Goal: Information Seeking & Learning: Understand process/instructions

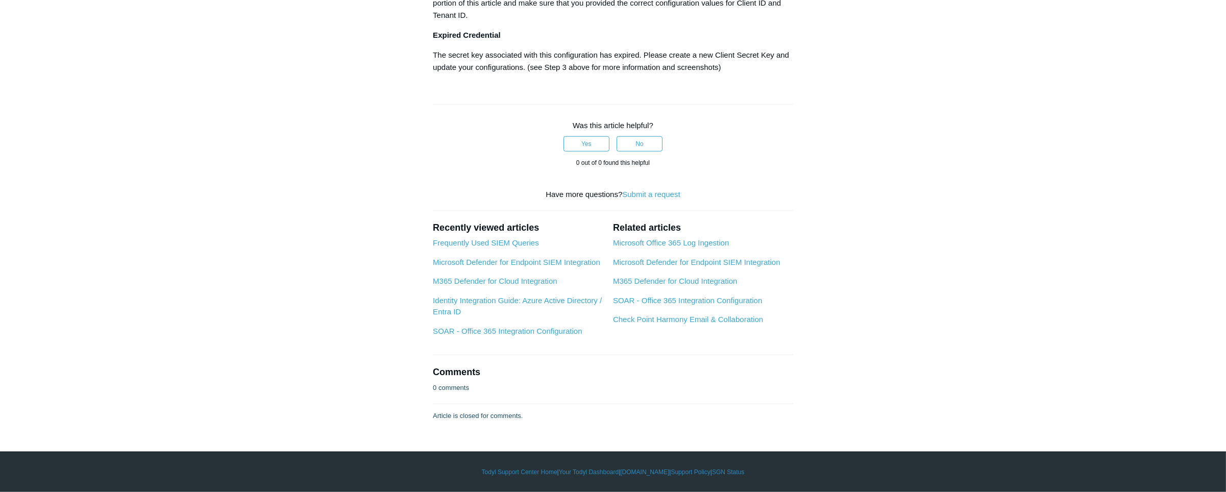
scroll to position [3233, 0]
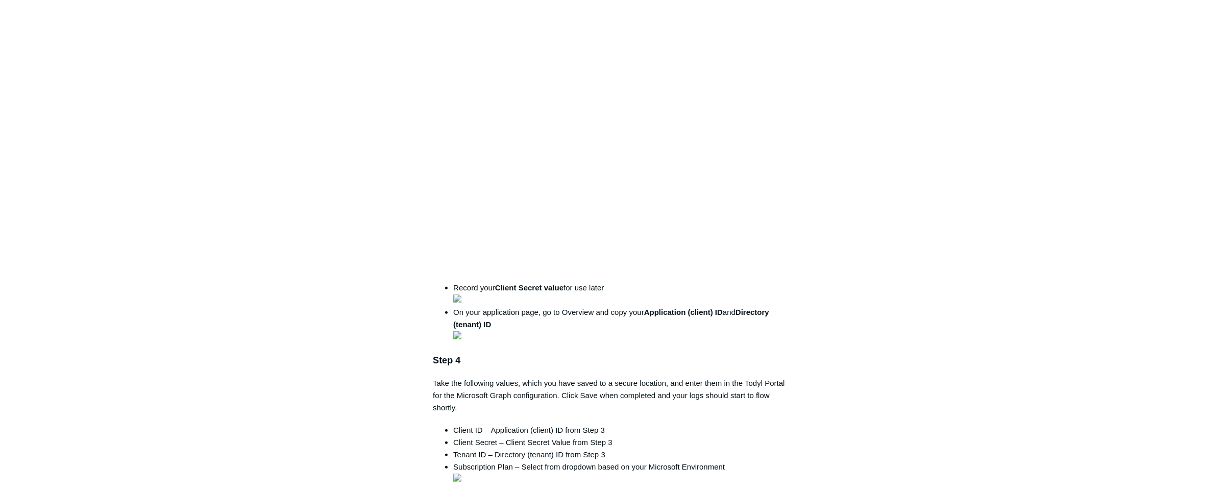
scroll to position [866, 0]
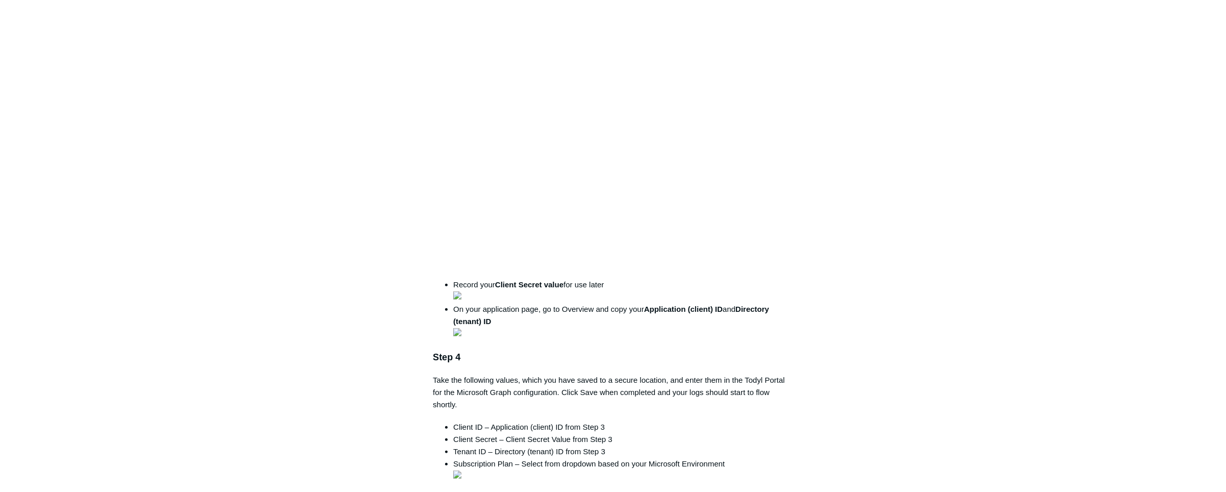
click at [921, 365] on main "Todyl Support Center Integration Guides SIEM Integrations Articles in this sect…" at bounding box center [613, 143] width 1226 height 1944
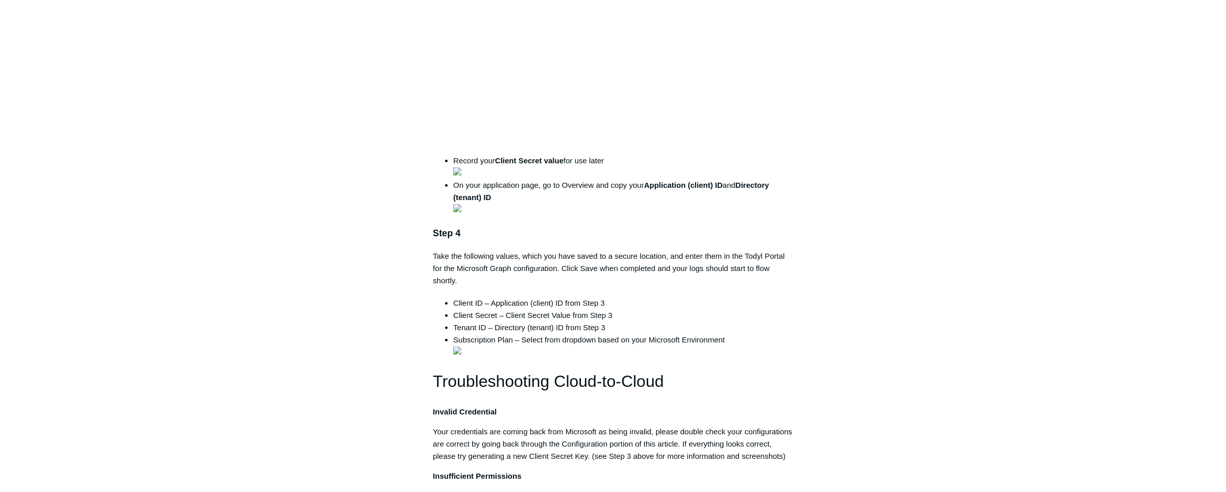
click at [847, 253] on div "Articles in this section 1Password SIEM Integration AIDE - Advanced Intrusion D…" at bounding box center [613, 47] width 592 height 1888
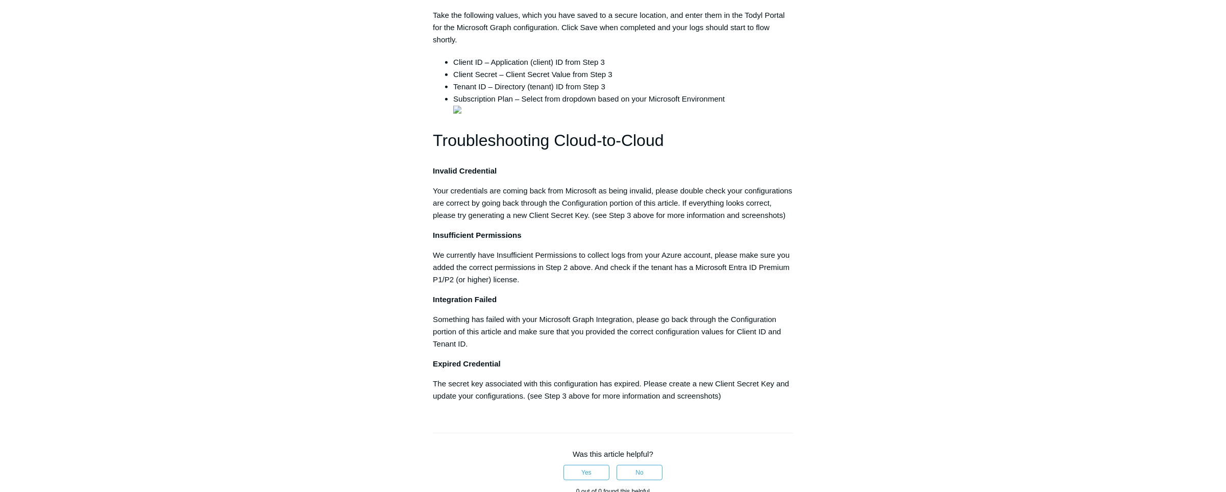
scroll to position [1237, 0]
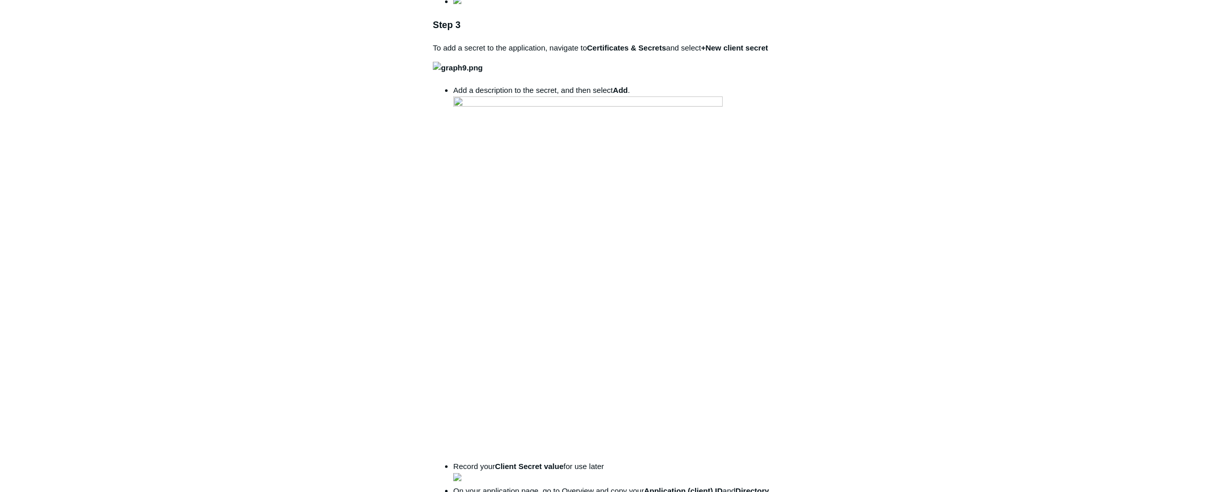
scroll to position [742, 0]
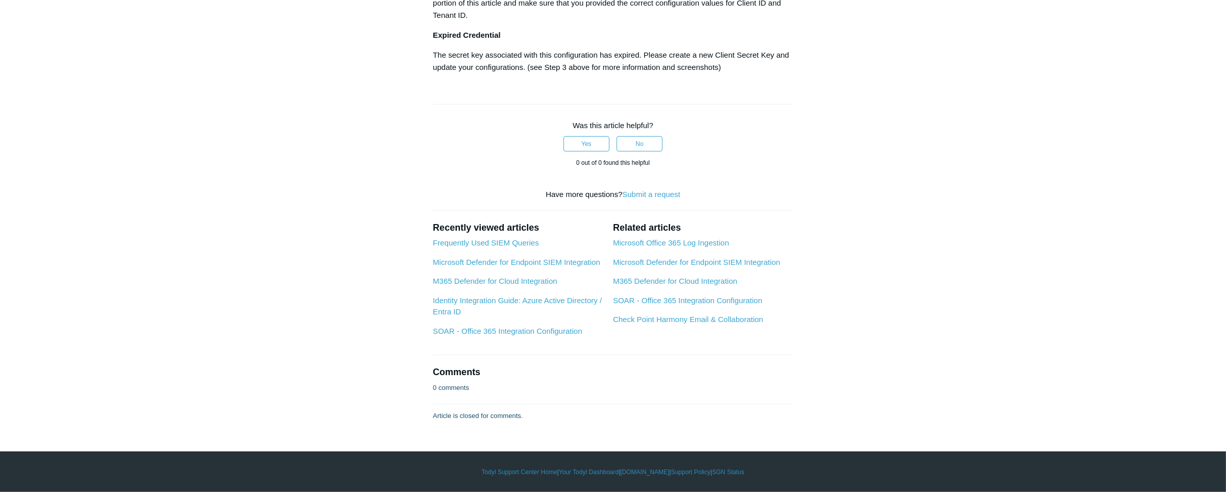
scroll to position [1732, 0]
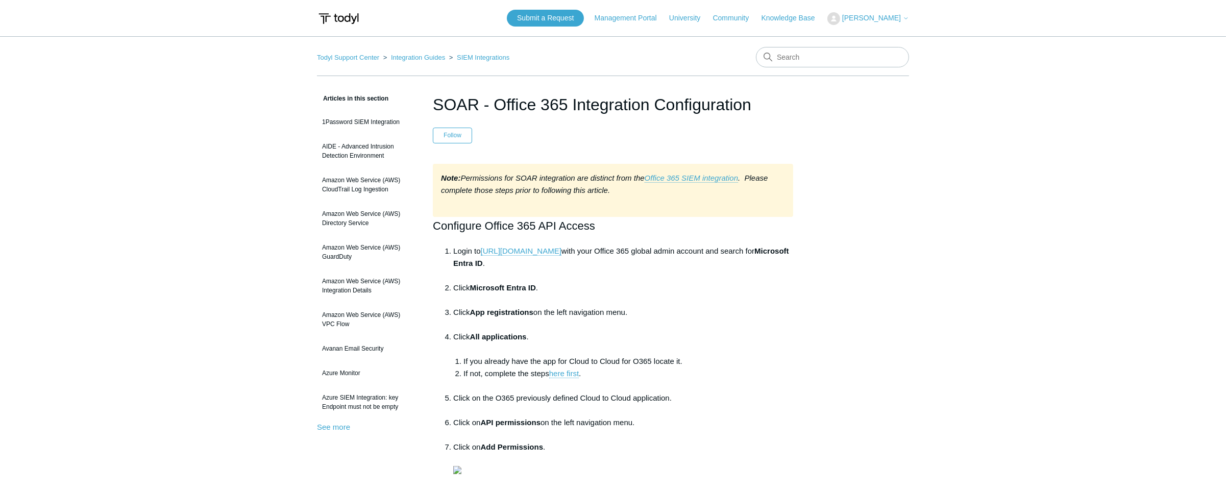
click at [779, 340] on li "Click All applications . If you already have the app for Cloud to Cloud for O36…" at bounding box center [623, 361] width 340 height 61
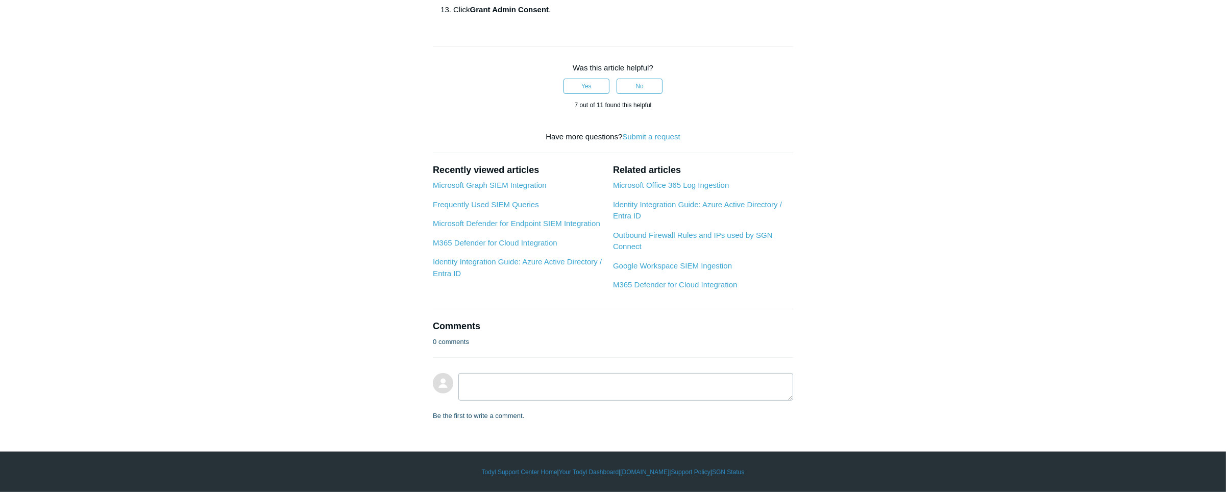
scroll to position [866, 0]
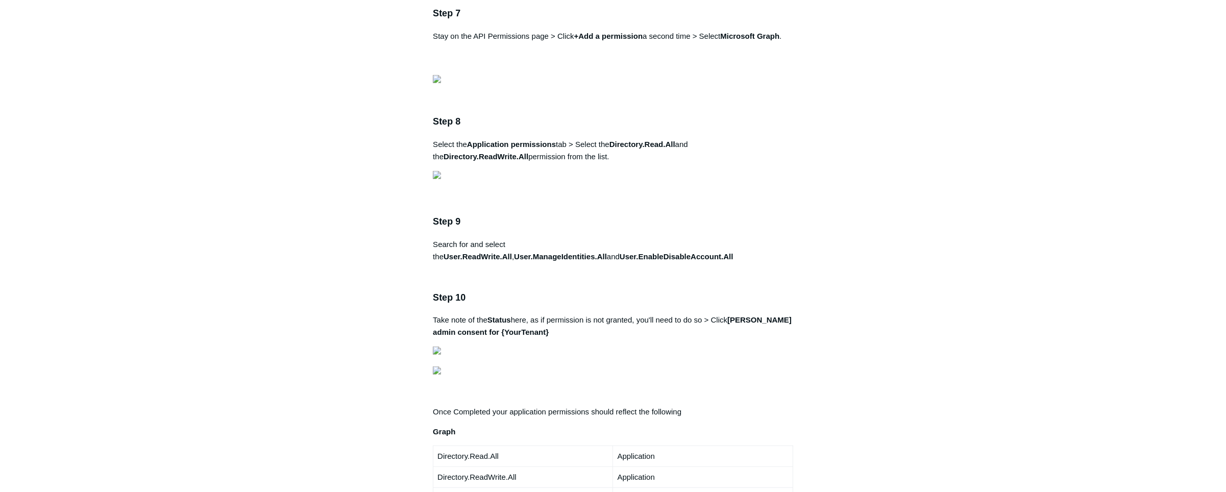
scroll to position [1608, 0]
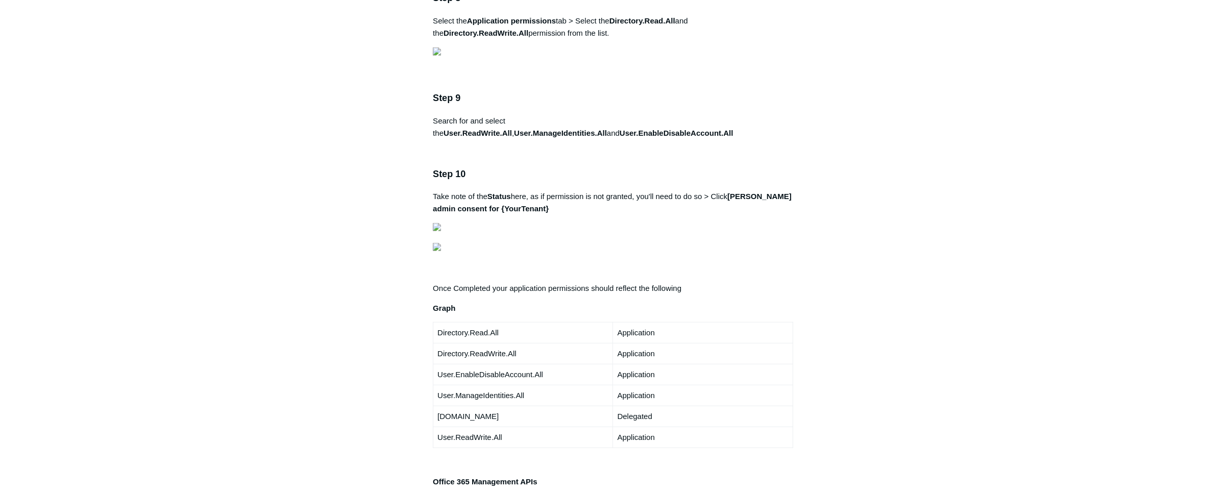
click at [940, 314] on main "Todyl Support Center Integration Guides SIEM Integrations Articles in this sect…" at bounding box center [613, 231] width 1226 height 3606
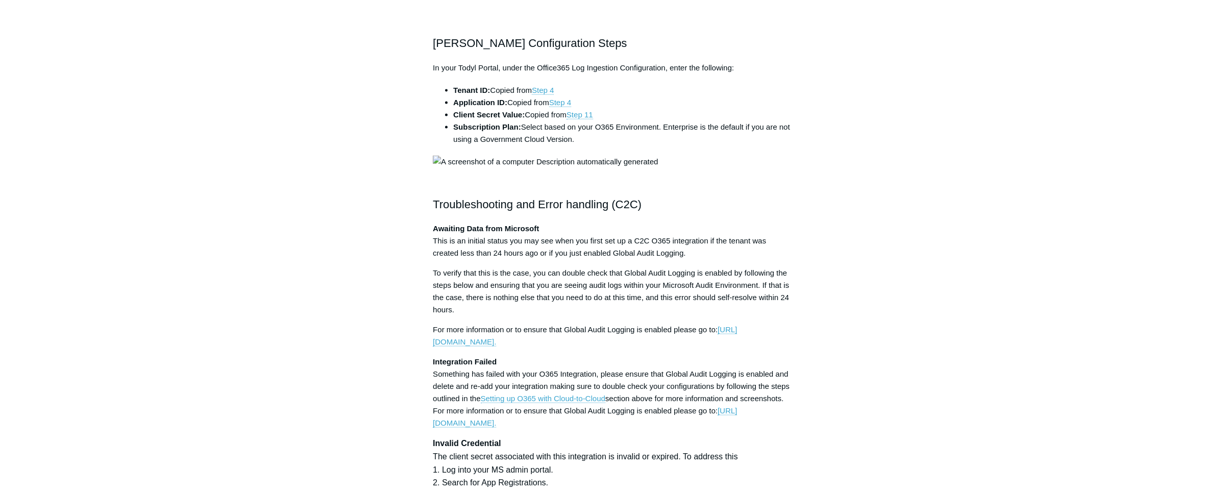
scroll to position [2598, 0]
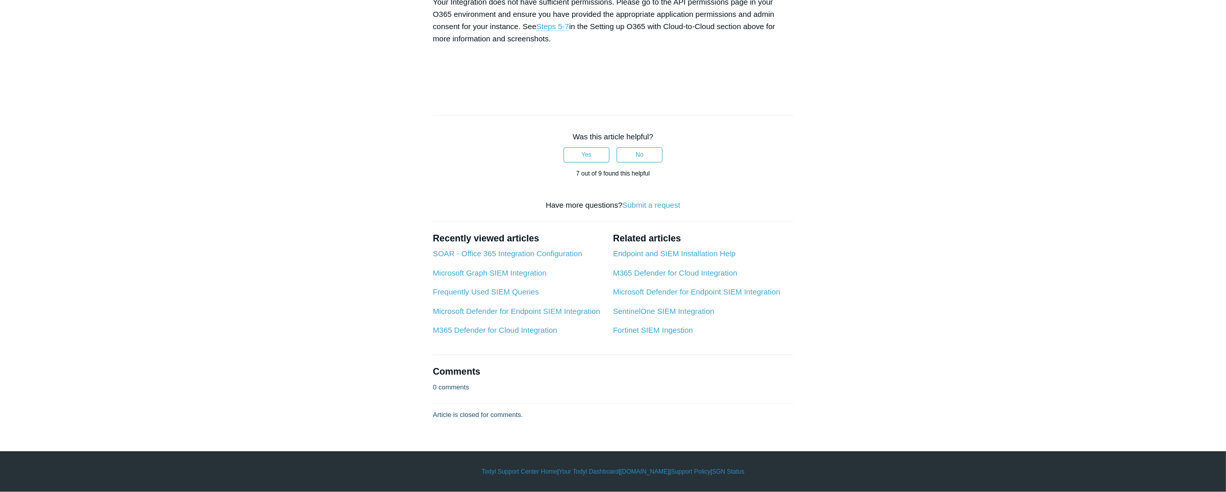
scroll to position [5443, 0]
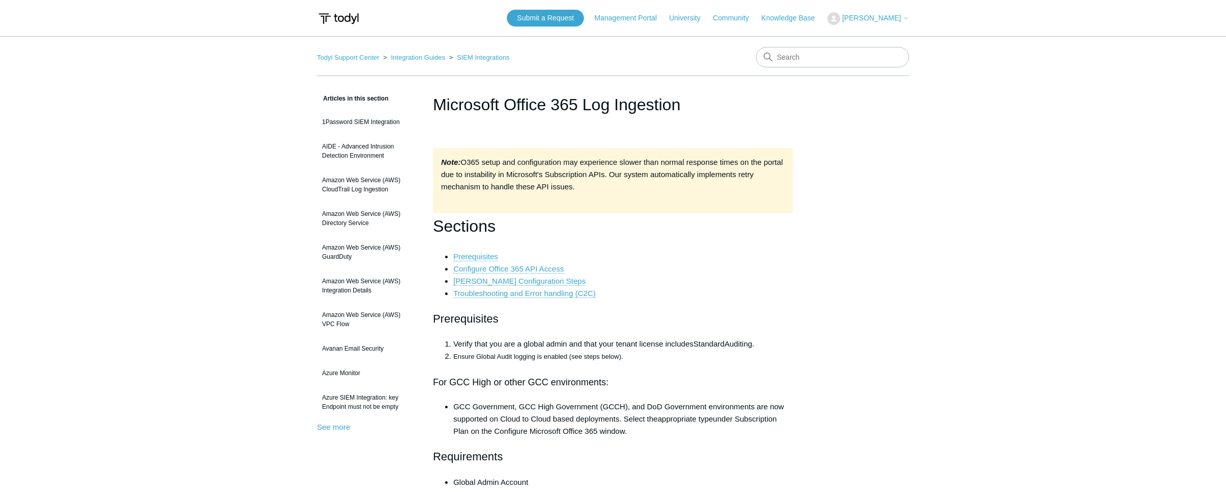
scroll to position [5321, 0]
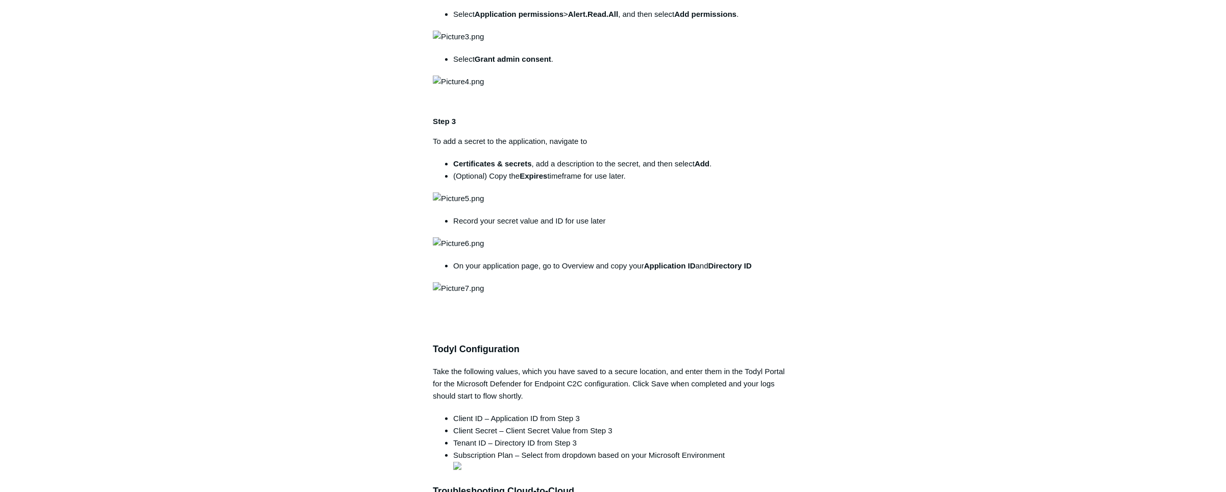
scroll to position [619, 0]
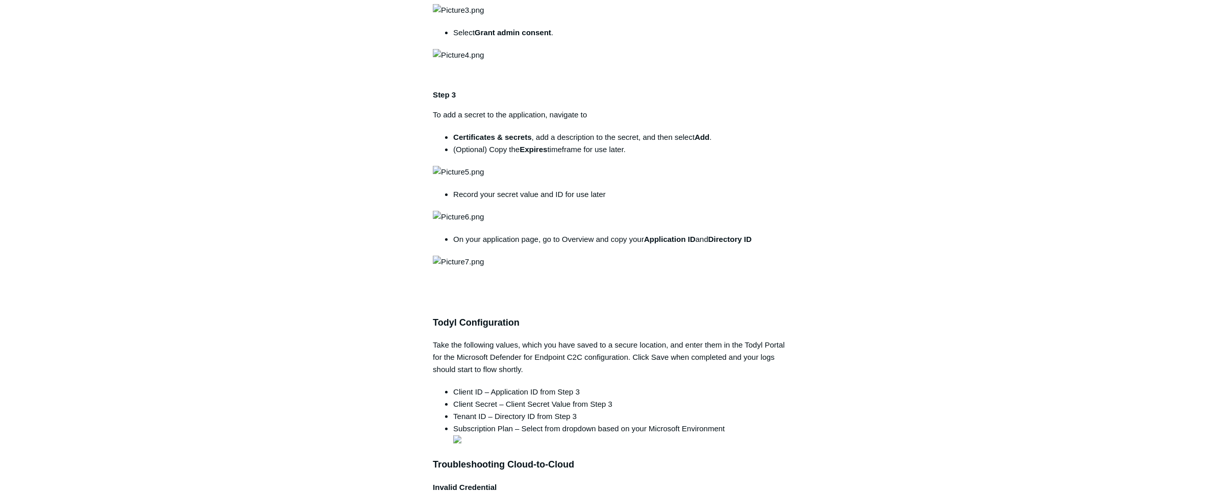
click at [338, 332] on aside "Articles in this section 1Password SIEM Integration AIDE - Advanced Intrusion D…" at bounding box center [367, 346] width 101 height 1744
click at [398, 218] on aside "Articles in this section 1Password SIEM Integration AIDE - Advanced Intrusion D…" at bounding box center [367, 346] width 101 height 1744
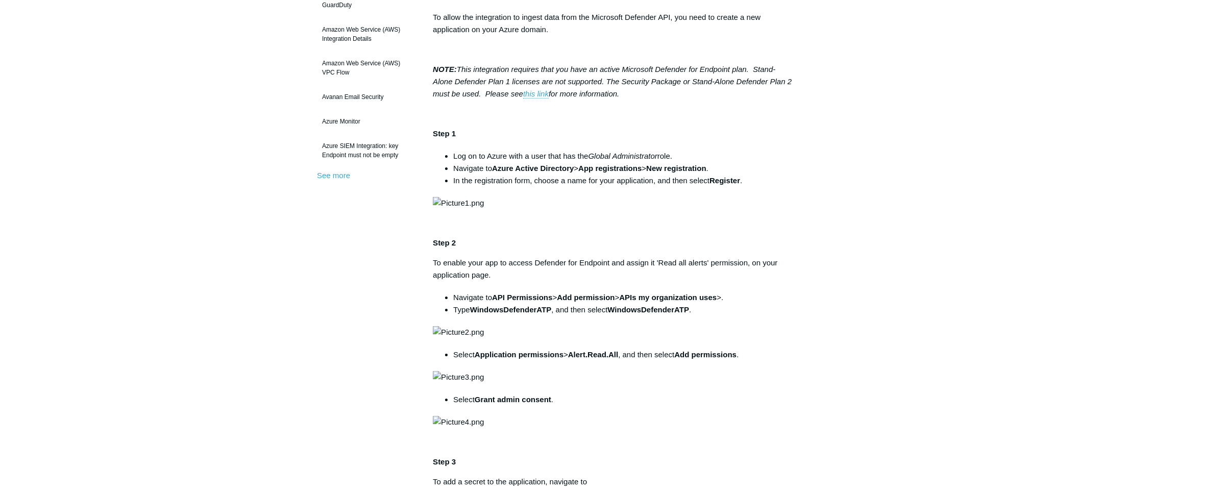
scroll to position [248, 0]
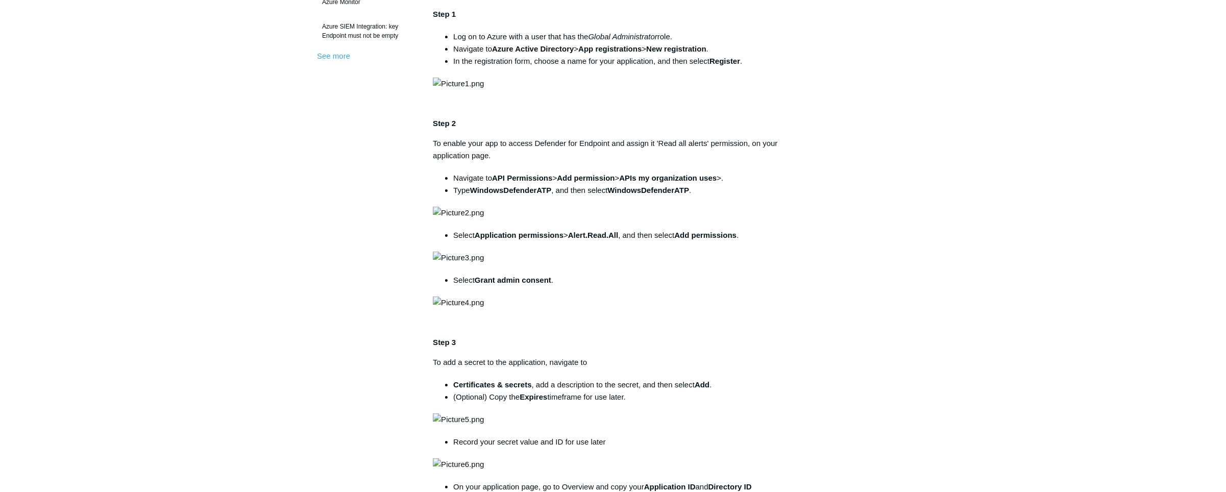
scroll to position [495, 0]
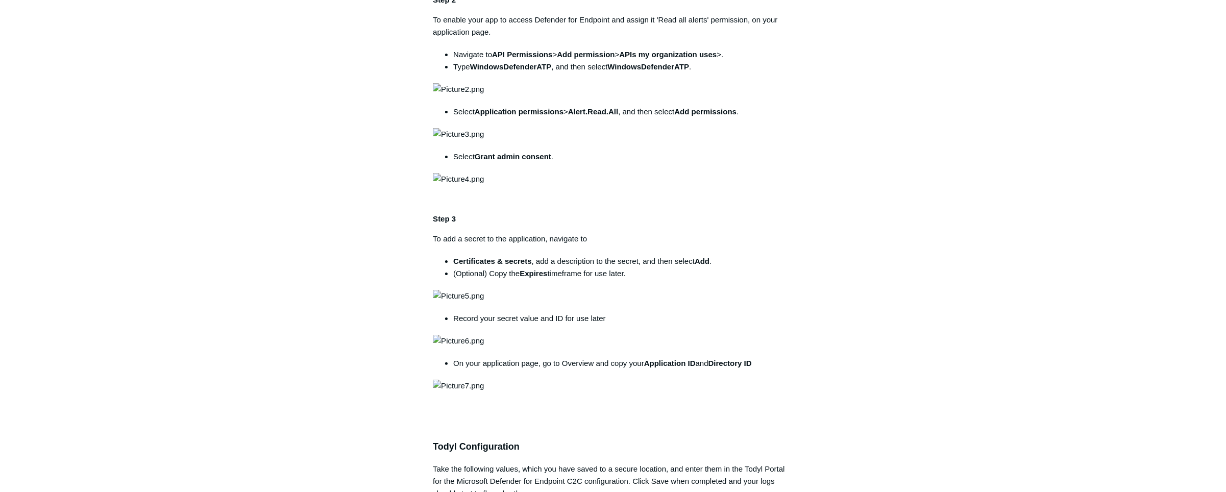
click at [853, 363] on div "Articles in this section 1Password SIEM Integration AIDE - Advanced Intrusion D…" at bounding box center [613, 475] width 592 height 1754
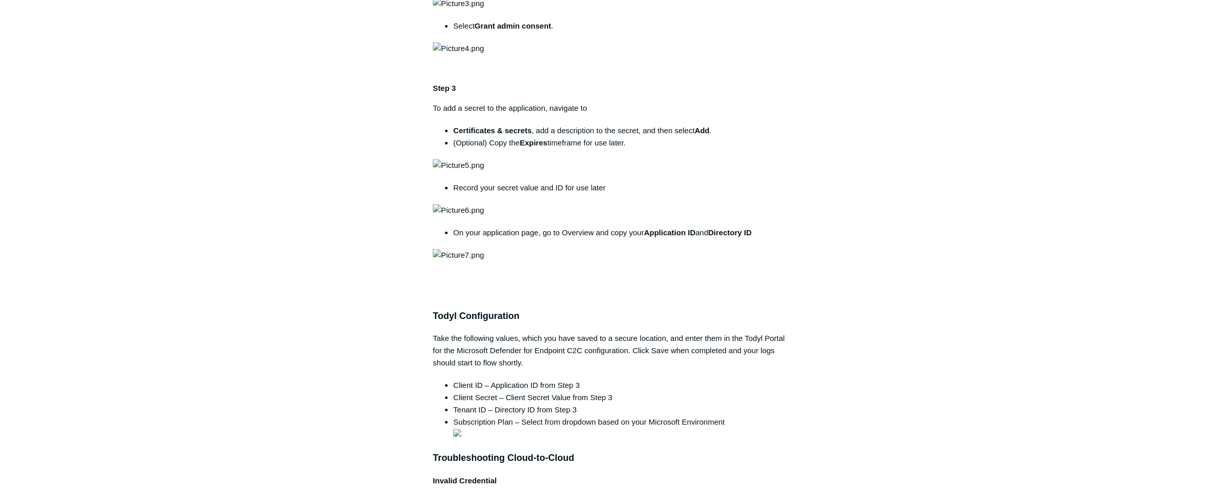
scroll to position [619, 0]
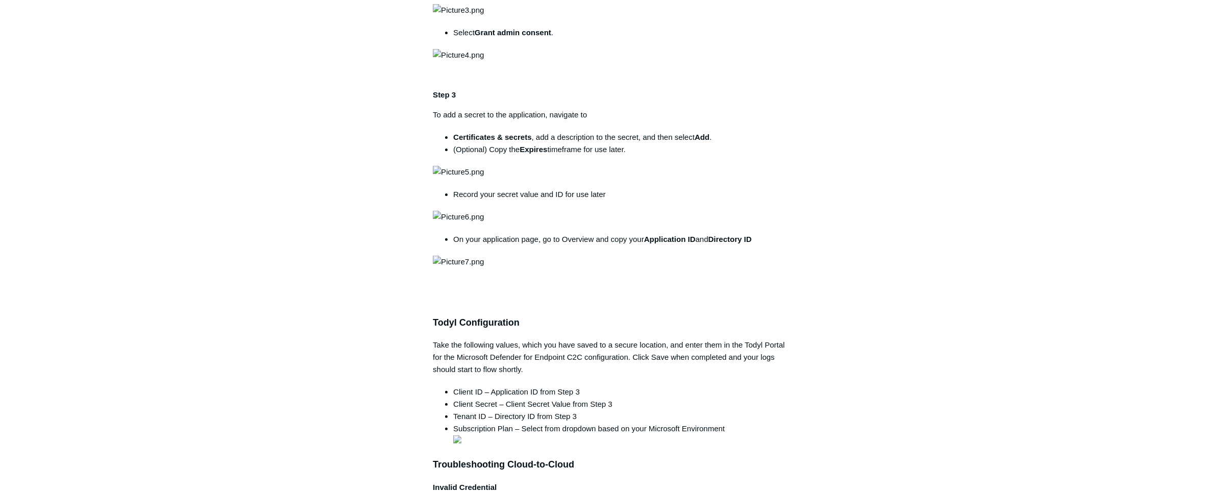
click at [953, 353] on main "Todyl Support Center Integration Guides SIEM Integrations Articles in this sect…" at bounding box center [613, 323] width 1226 height 1810
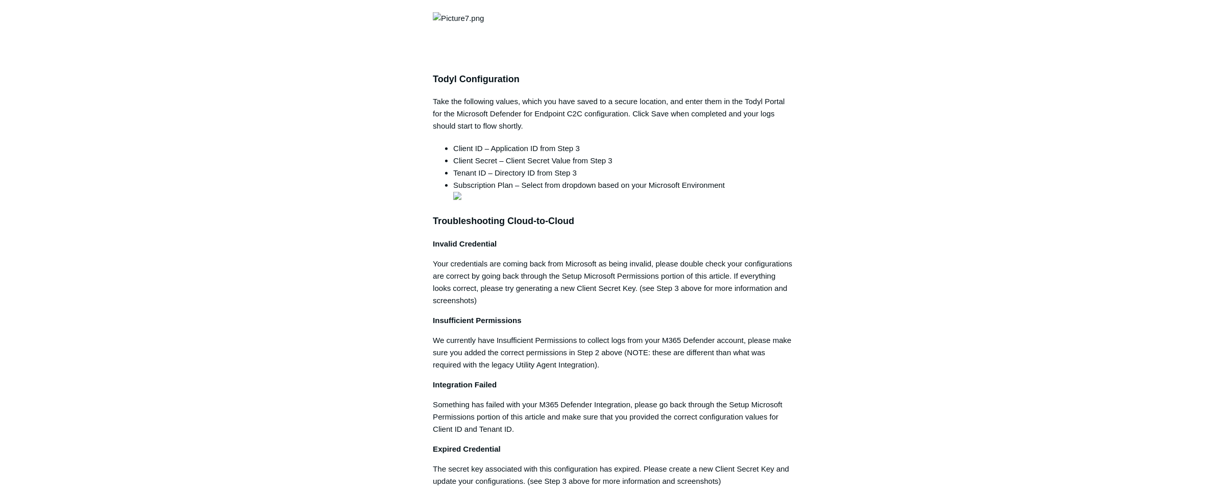
scroll to position [866, 0]
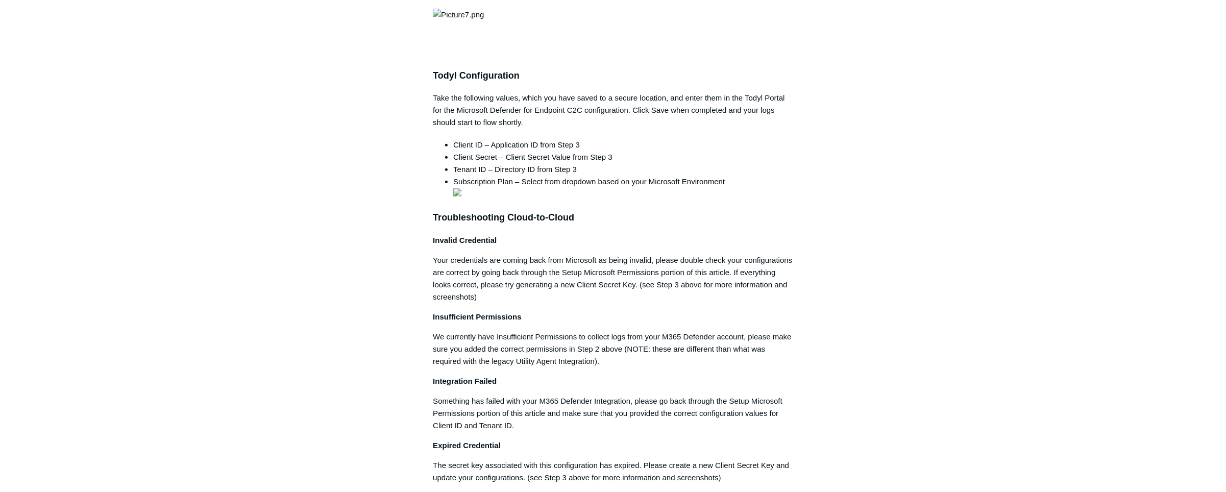
drag, startPoint x: 349, startPoint y: 337, endPoint x: 356, endPoint y: 337, distance: 7.1
click at [356, 337] on aside "Articles in this section 1Password SIEM Integration AIDE - Advanced Intrusion D…" at bounding box center [367, 99] width 101 height 1744
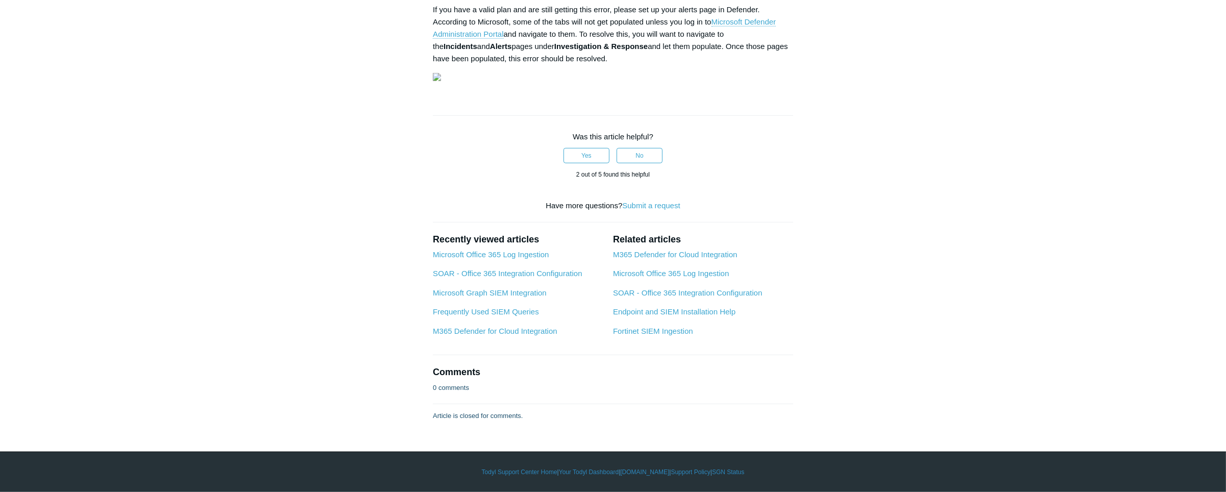
scroll to position [1608, 0]
